Goal: Find specific page/section: Find specific page/section

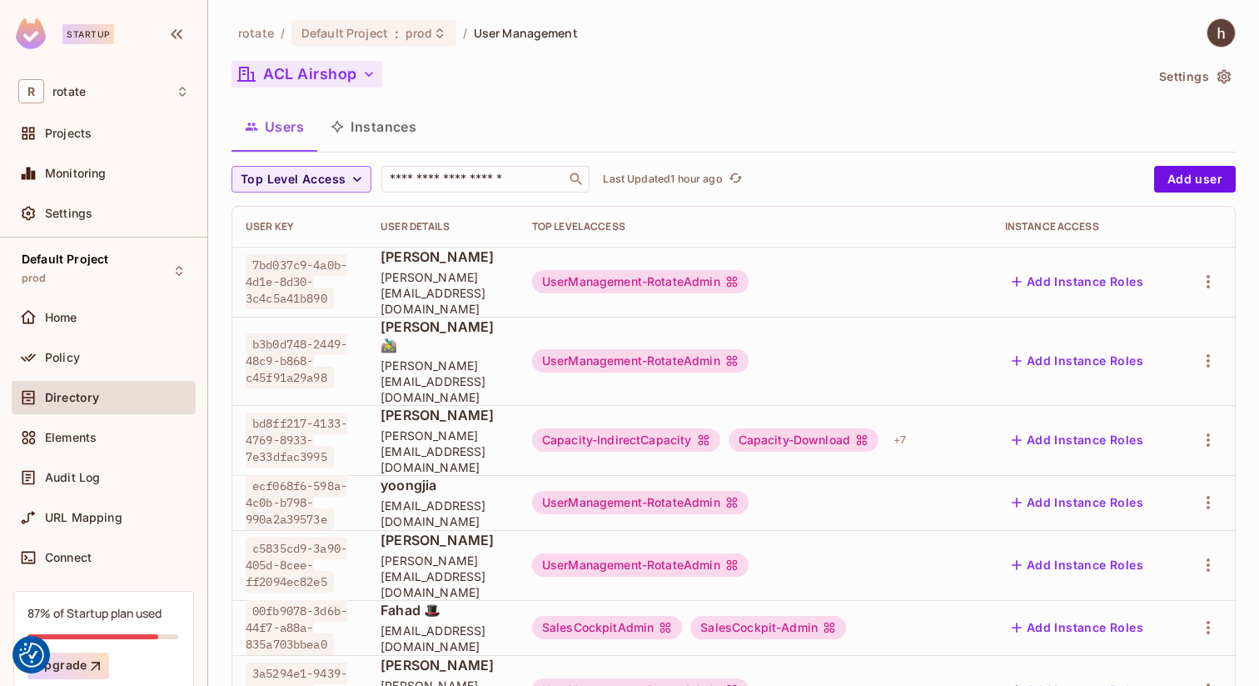
click at [355, 78] on button "ACL Airshop" at bounding box center [307, 74] width 151 height 27
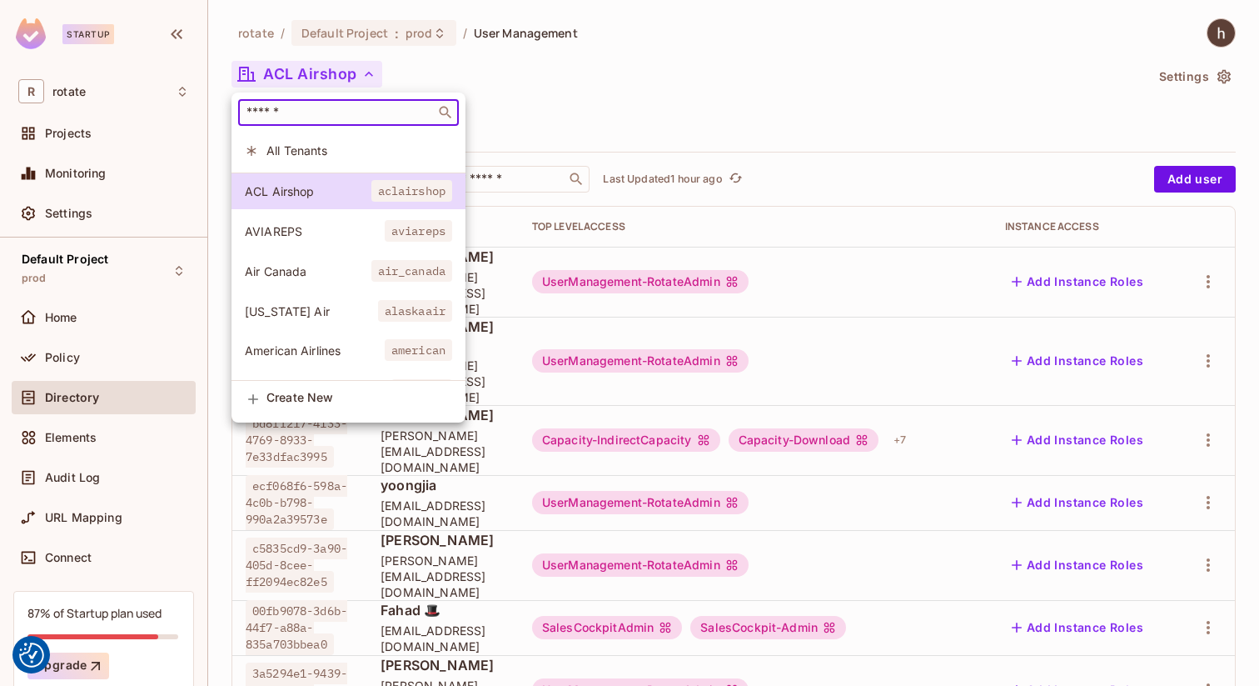
click at [343, 116] on input "text" at bounding box center [336, 112] width 187 height 17
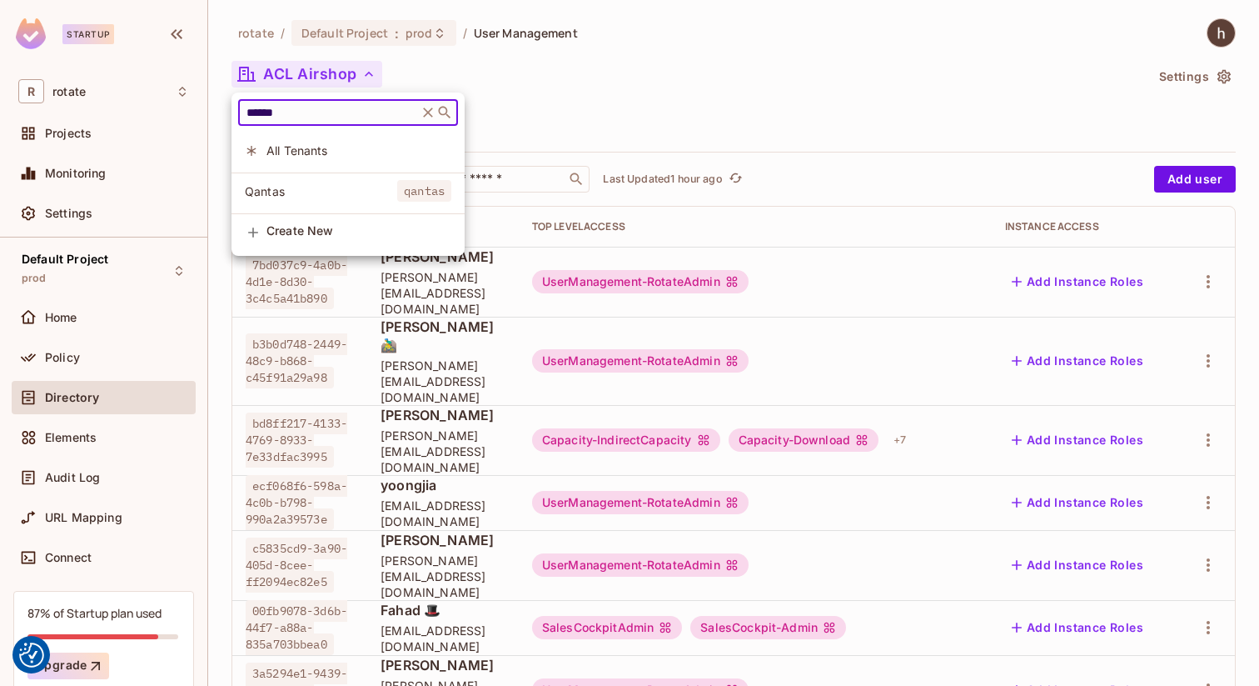
type input "******"
click at [336, 181] on li "Qantas qantas" at bounding box center [348, 191] width 233 height 36
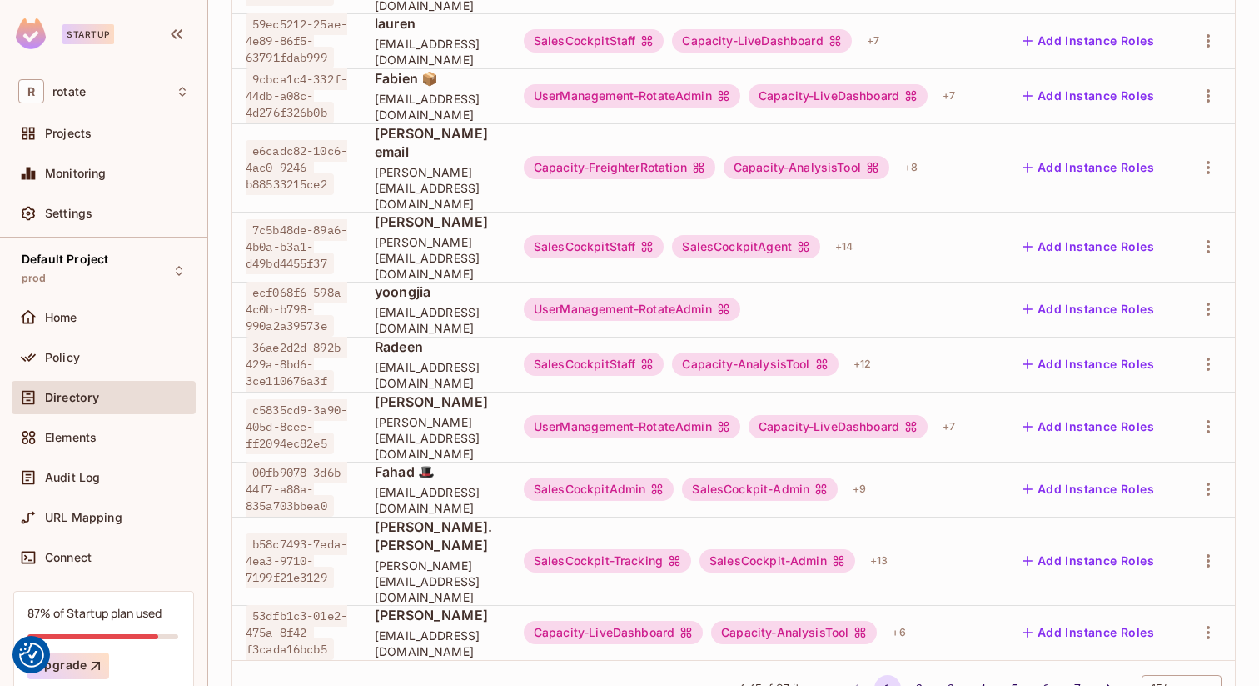
scroll to position [615, 0]
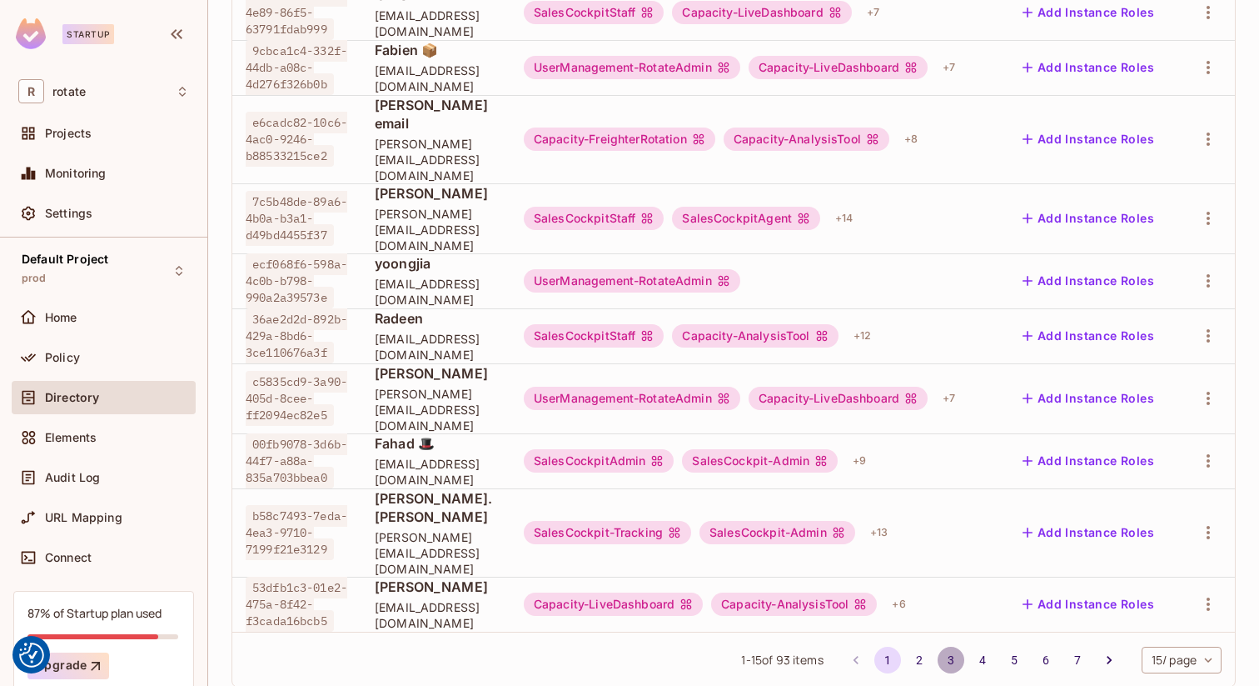
click at [948, 646] on button "3" at bounding box center [951, 659] width 27 height 27
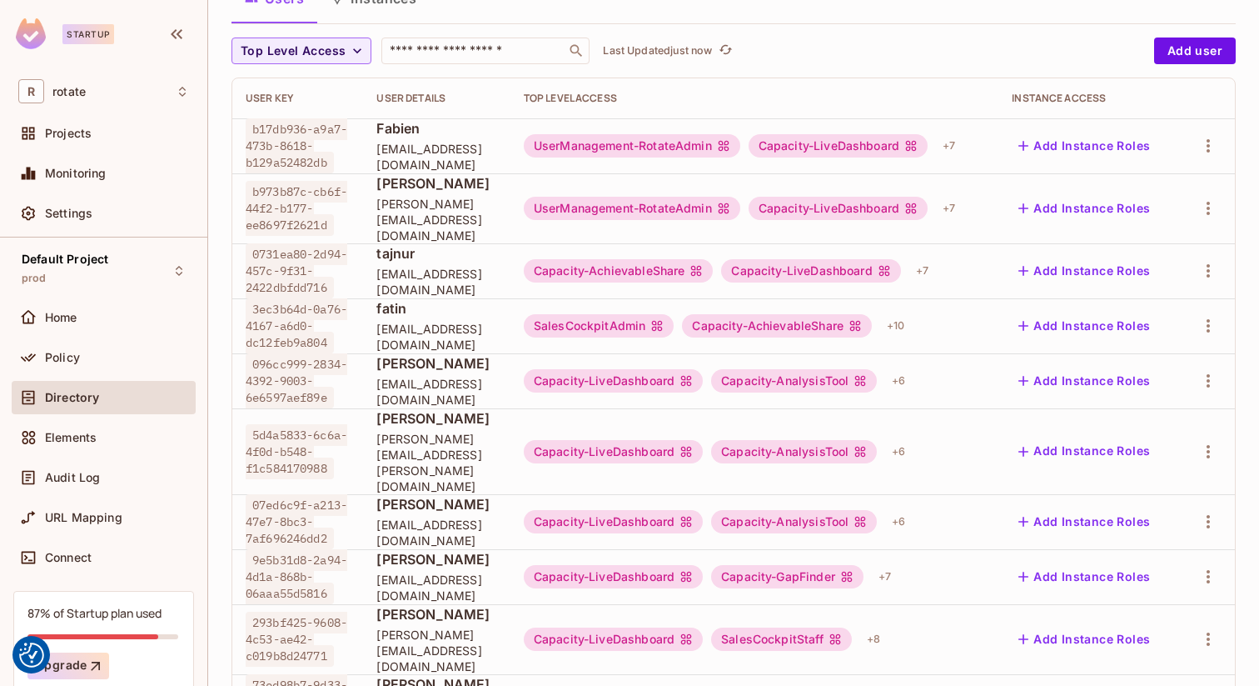
scroll to position [242, 0]
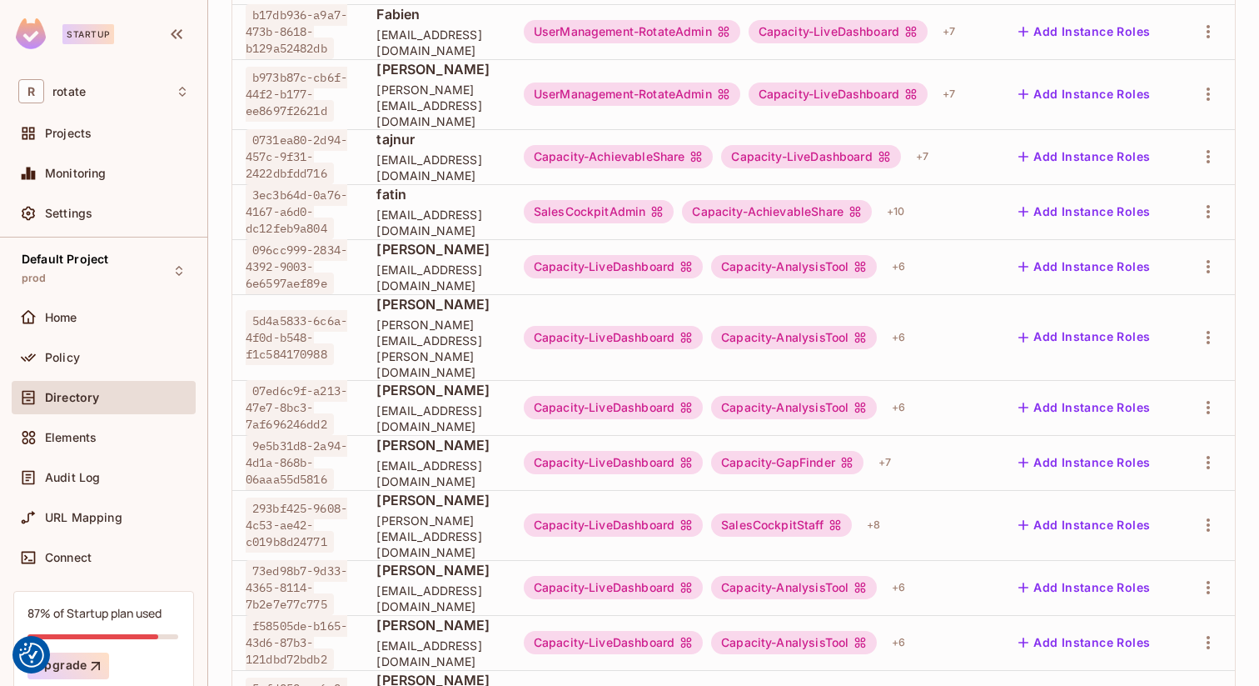
click at [426, 258] on span "[PERSON_NAME]" at bounding box center [437, 249] width 120 height 18
click at [877, 278] on div "Capacity-AnalysisTool" at bounding box center [794, 266] width 166 height 23
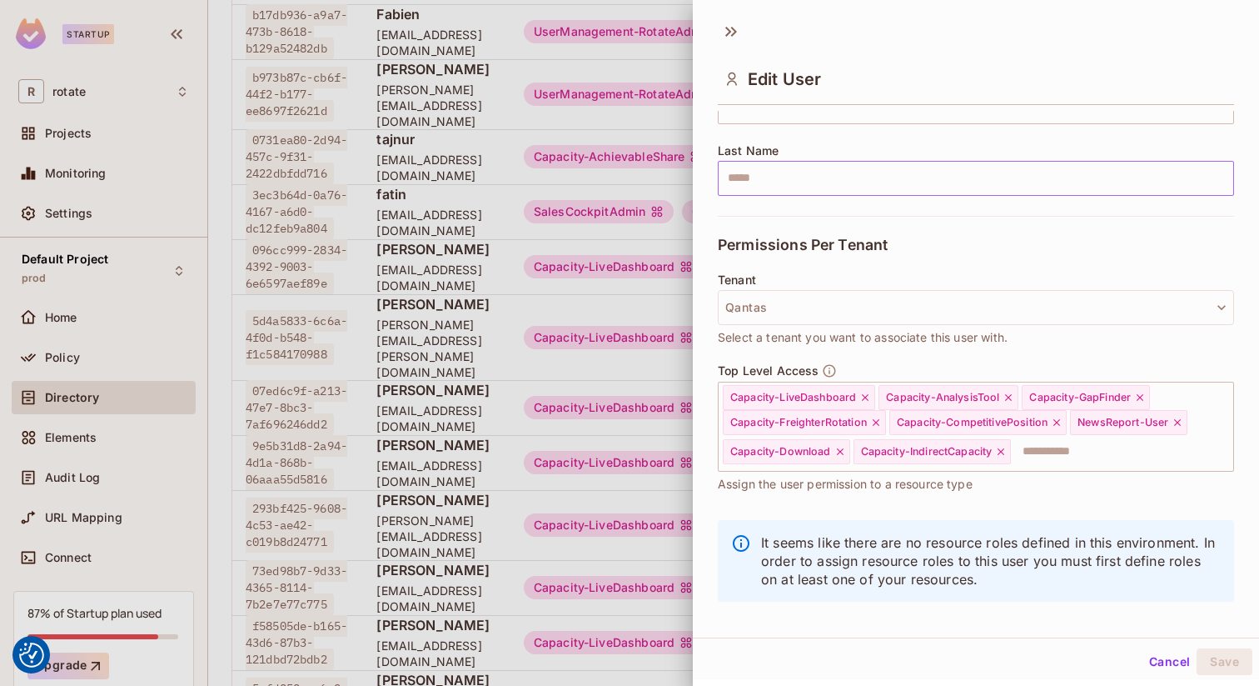
scroll to position [265, 0]
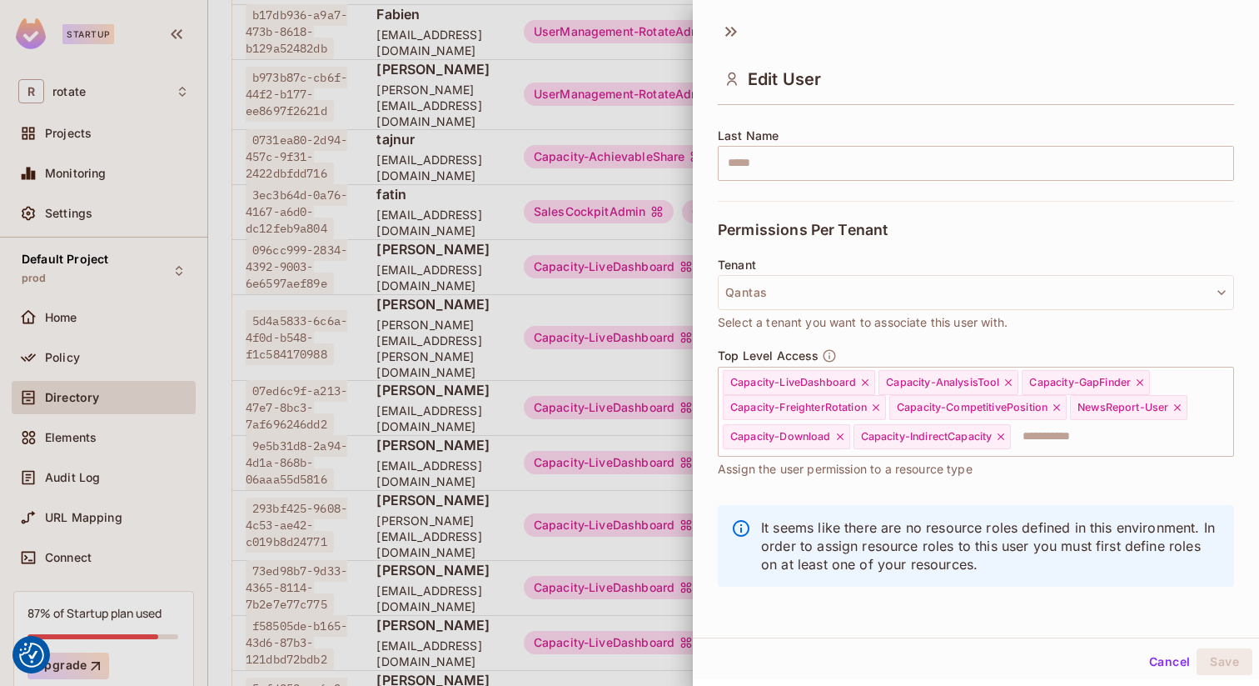
click at [593, 339] on div at bounding box center [629, 343] width 1259 height 686
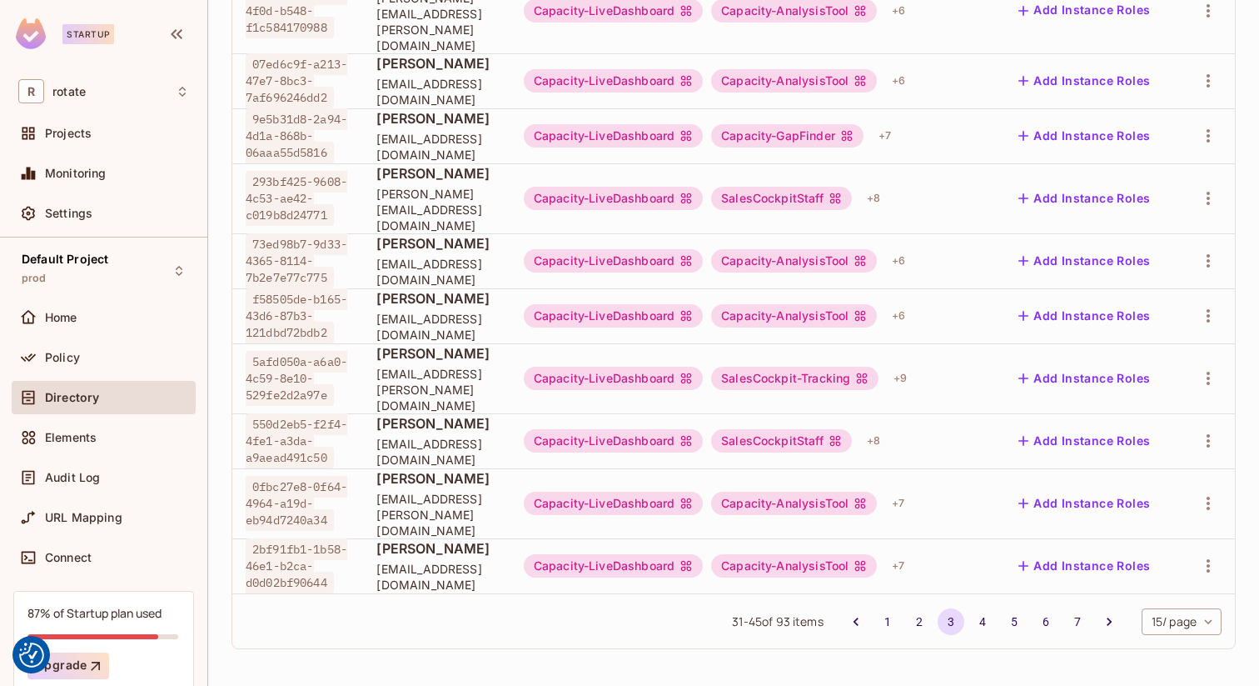
scroll to position [615, 0]
click at [986, 626] on button "4" at bounding box center [983, 621] width 27 height 27
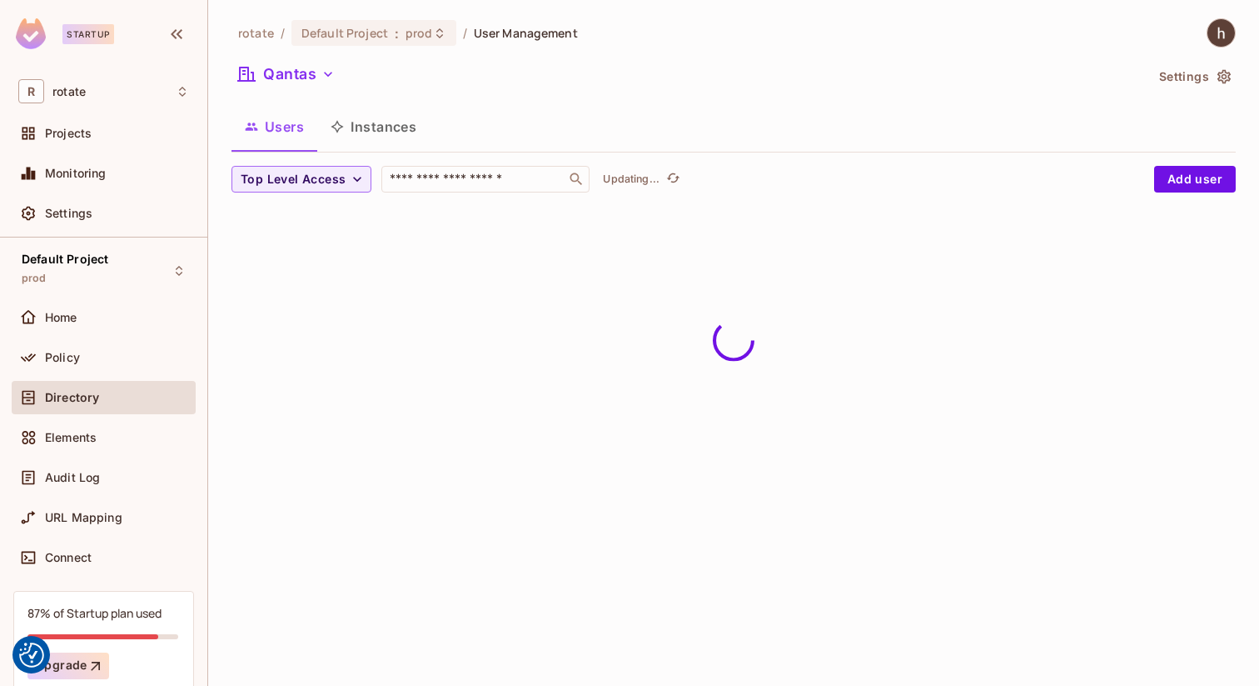
scroll to position [0, 0]
